Goal: Check status

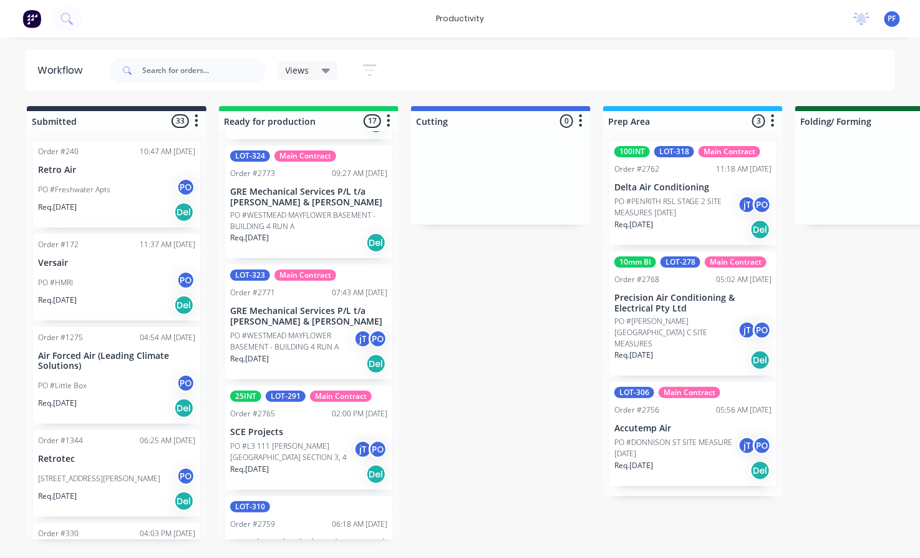
scroll to position [831, 0]
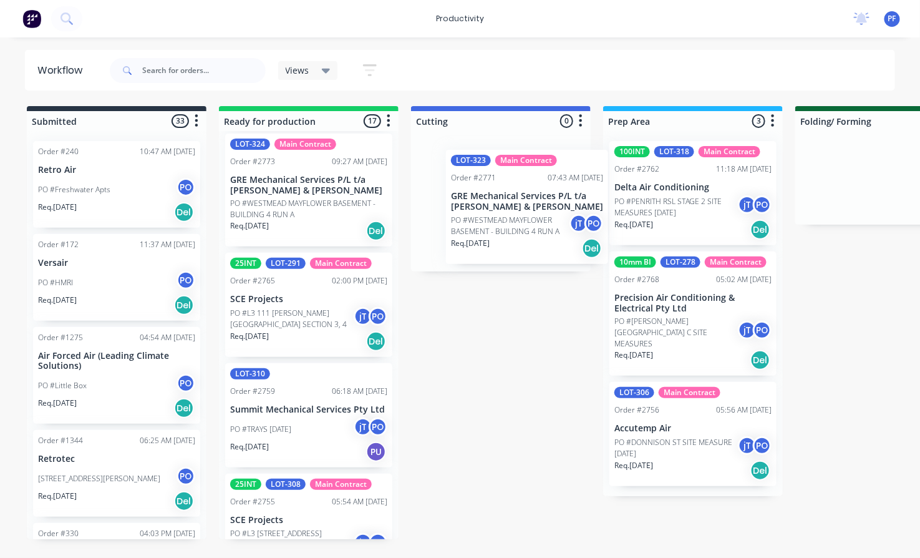
drag, startPoint x: 251, startPoint y: 328, endPoint x: 478, endPoint y: 221, distance: 251.1
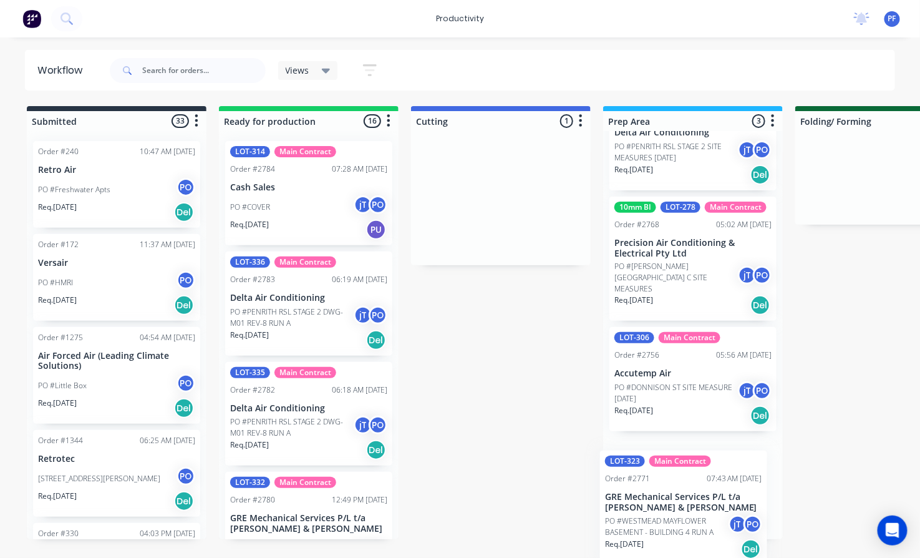
scroll to position [57, 0]
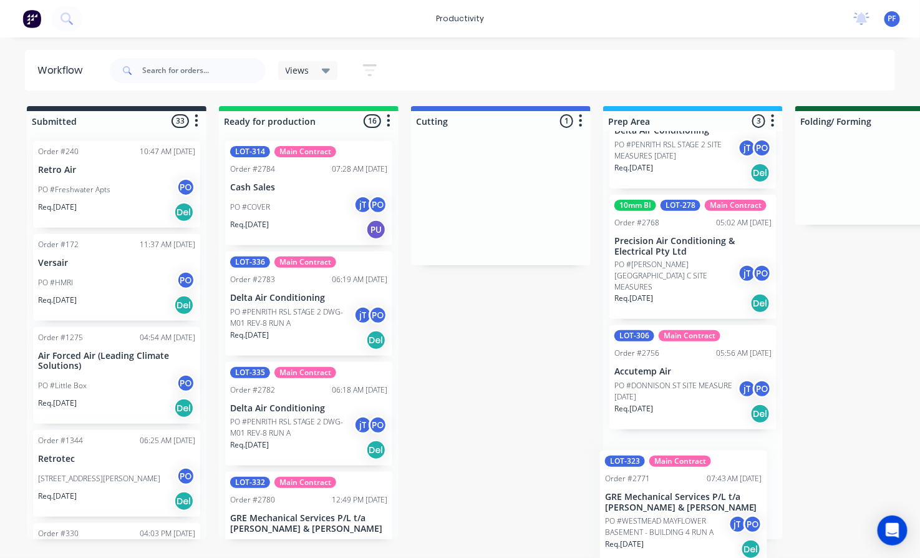
drag, startPoint x: 470, startPoint y: 215, endPoint x: 664, endPoint y: 514, distance: 355.8
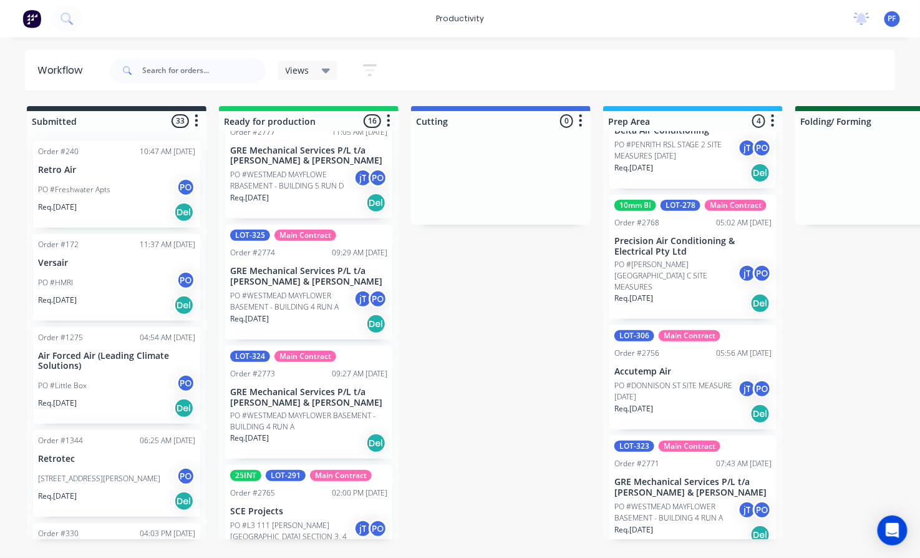
scroll to position [624, 0]
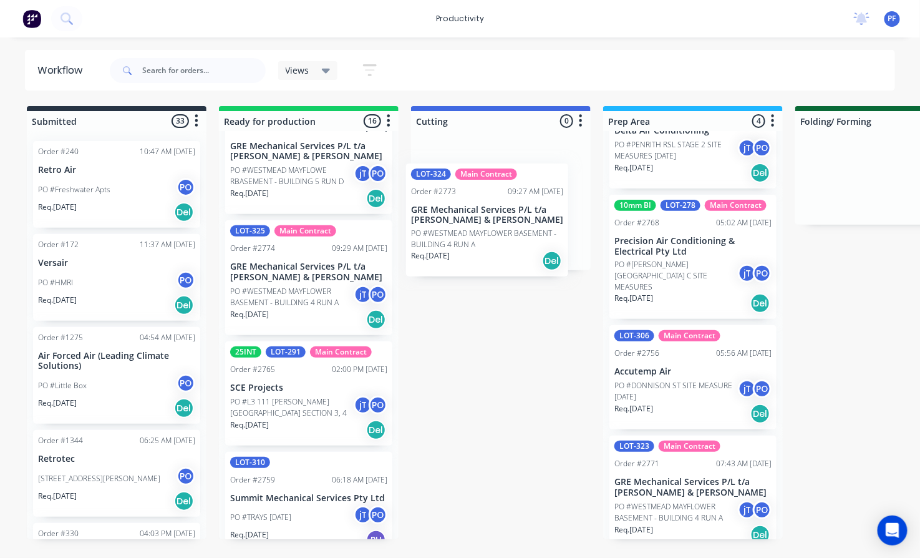
drag, startPoint x: 294, startPoint y: 373, endPoint x: 484, endPoint y: 185, distance: 267.7
